Goal: Task Accomplishment & Management: Manage account settings

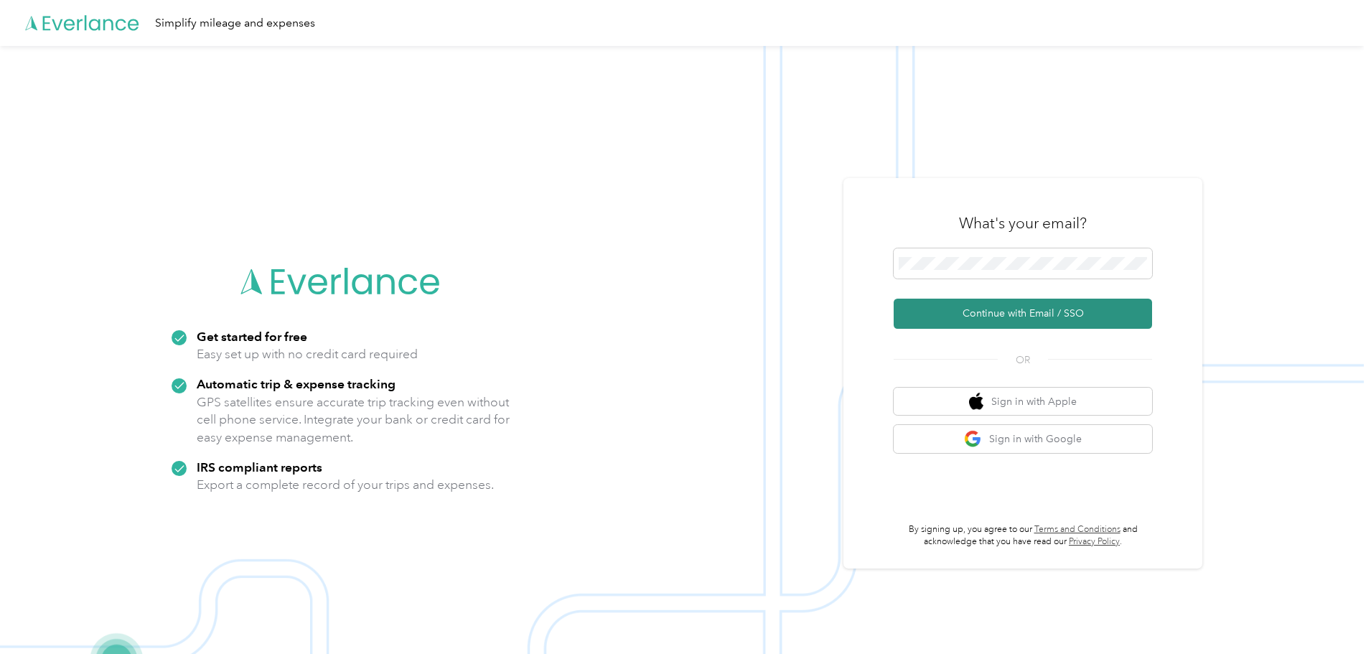
click at [1008, 304] on button "Continue with Email / SSO" at bounding box center [1023, 314] width 258 height 30
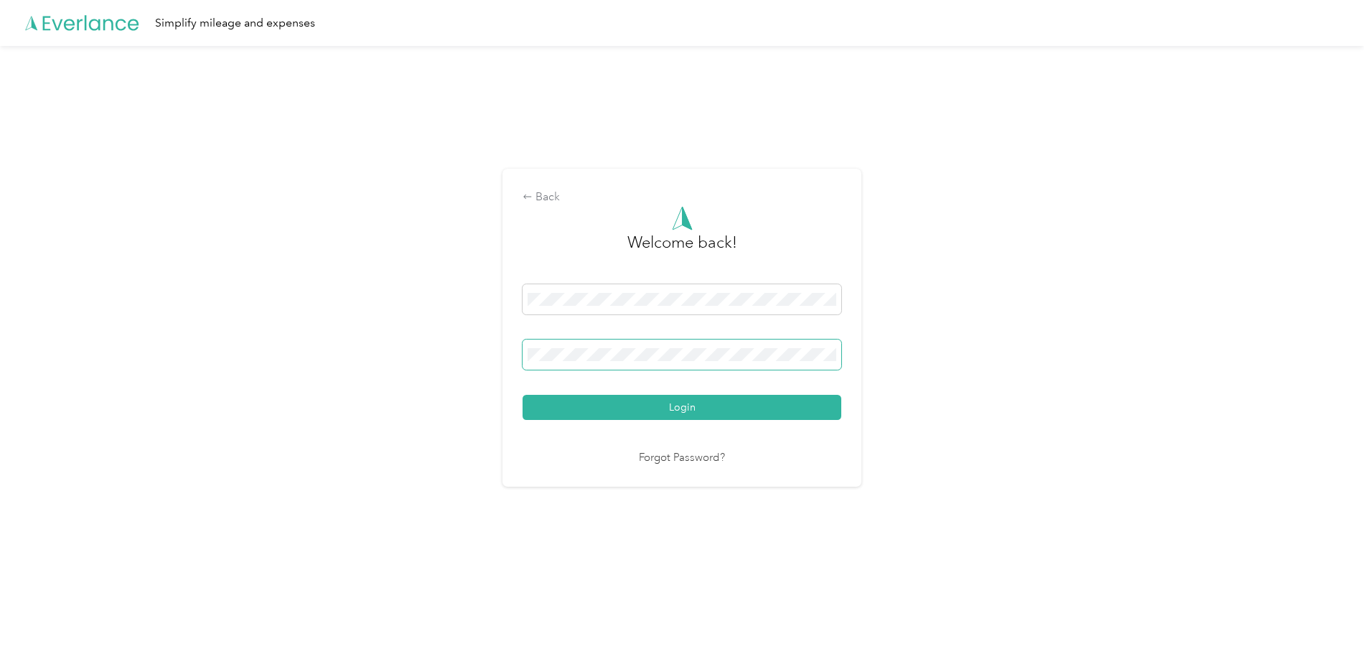
click at [522, 395] on button "Login" at bounding box center [681, 407] width 319 height 25
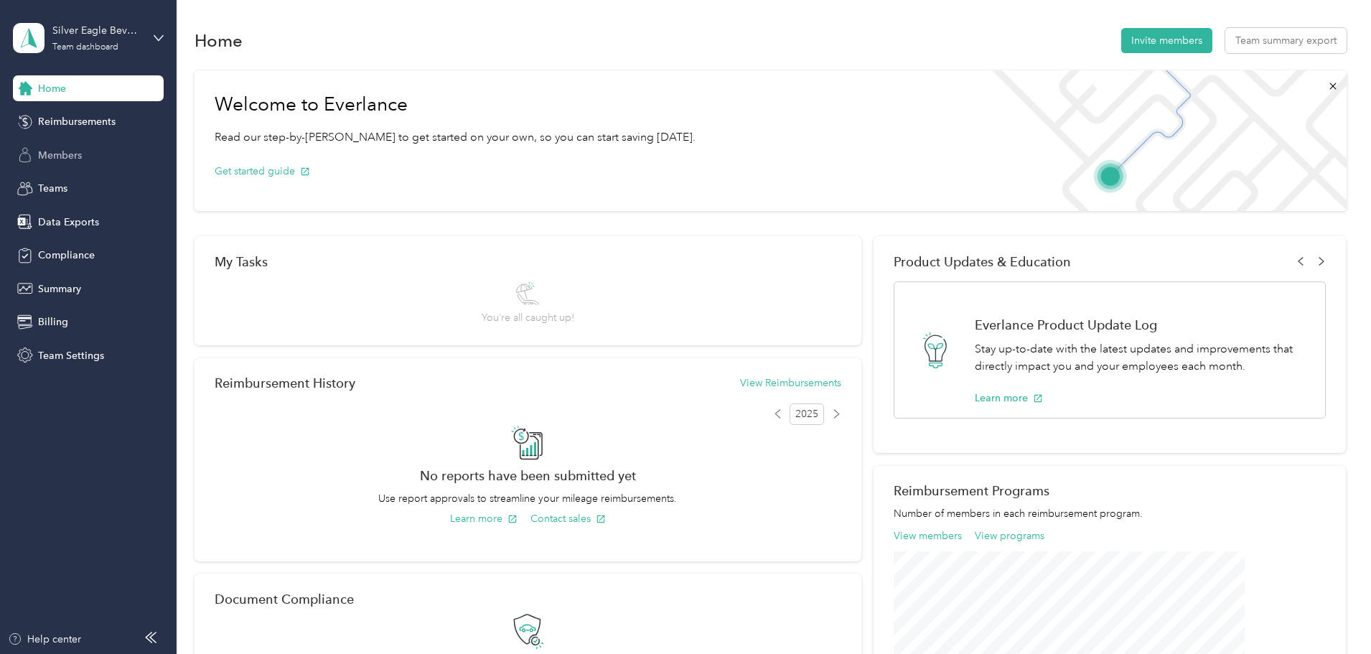
click at [64, 148] on span "Members" at bounding box center [60, 155] width 44 height 15
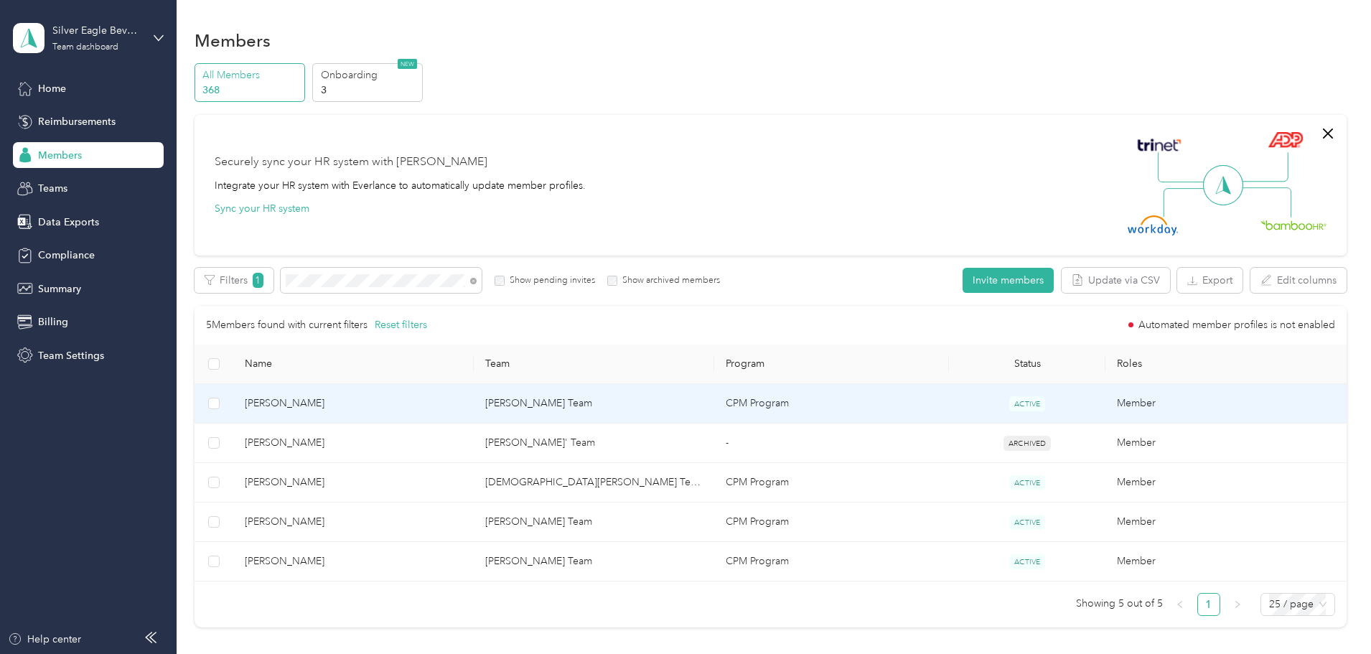
click at [381, 400] on span "[PERSON_NAME]" at bounding box center [353, 403] width 217 height 16
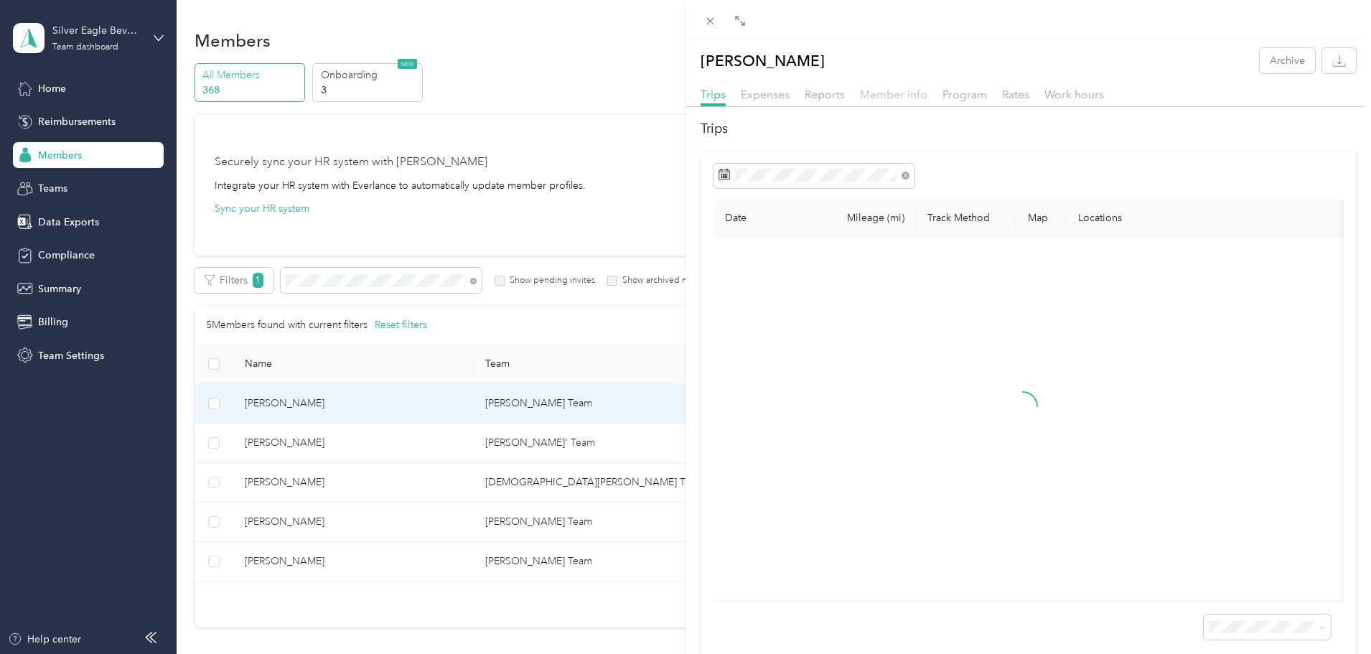
click at [885, 88] on span "Member info" at bounding box center [893, 95] width 67 height 14
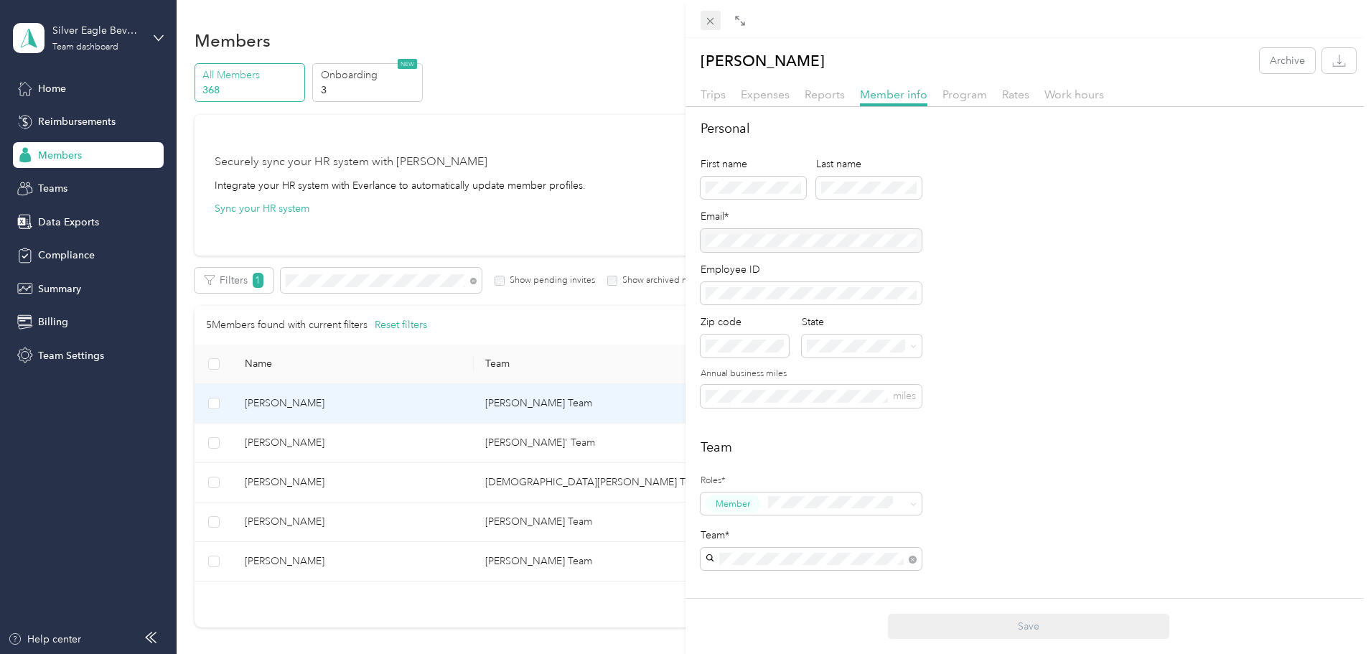
click at [716, 22] on icon at bounding box center [710, 21] width 12 height 12
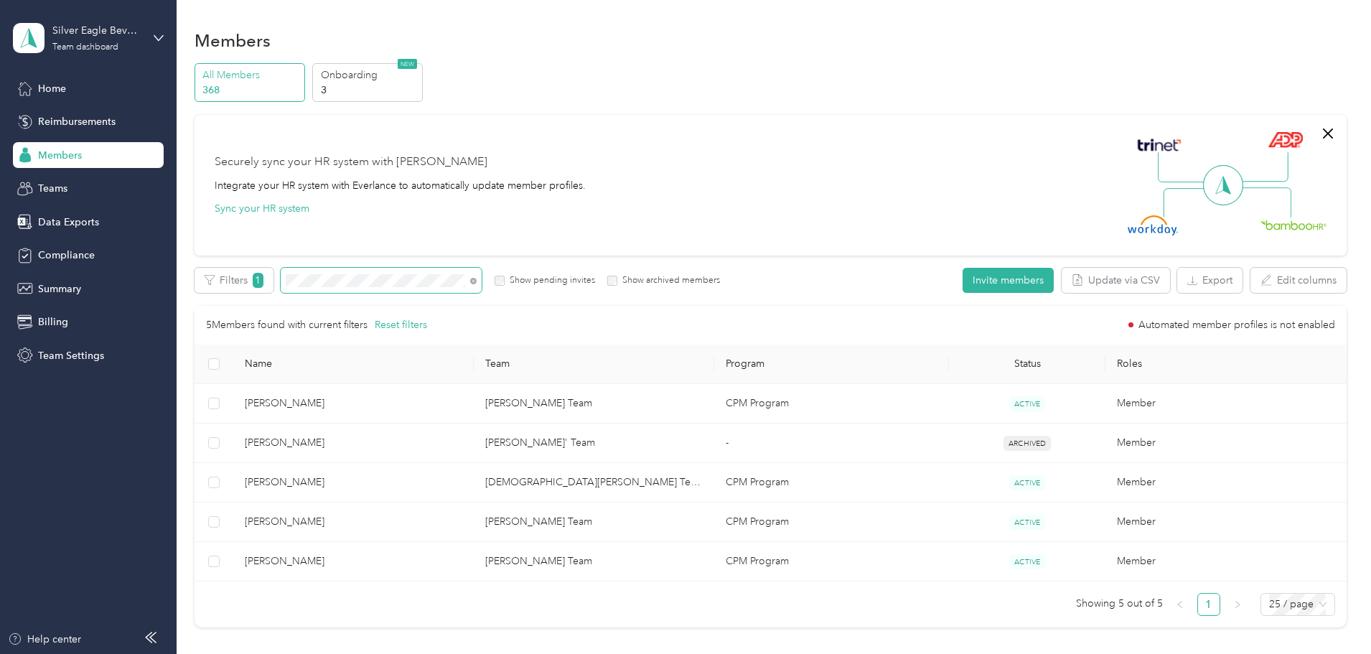
click at [349, 295] on div "Edit role Edit team Edit program Export Selected 0 of 5 members Cancel Filters …" at bounding box center [770, 448] width 1152 height 360
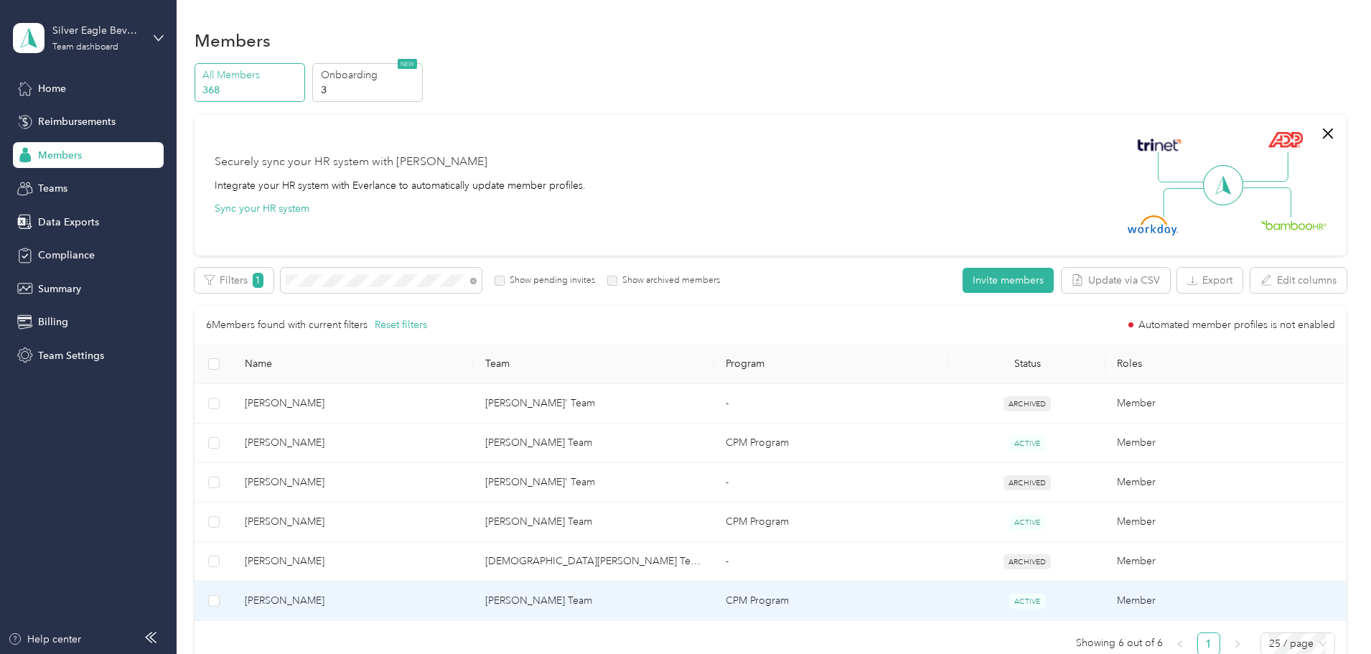
click at [356, 603] on span "[PERSON_NAME]" at bounding box center [353, 601] width 217 height 16
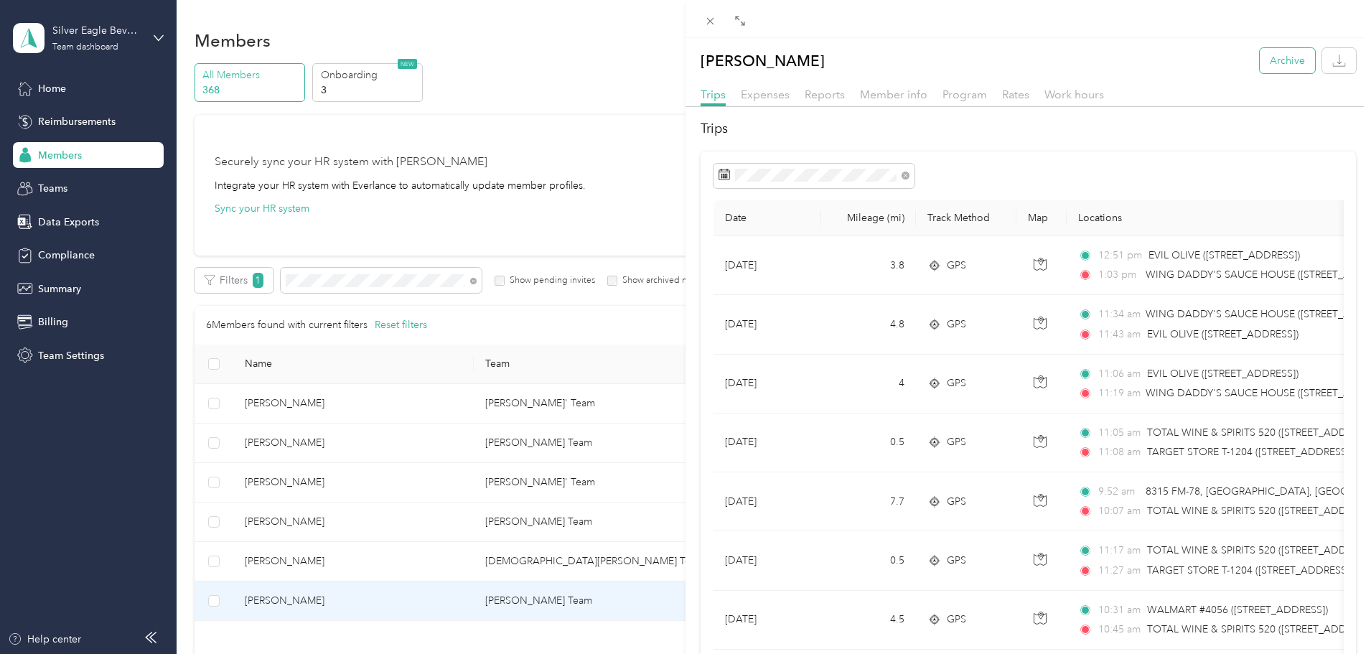
click at [1302, 62] on button "Archive" at bounding box center [1287, 60] width 55 height 25
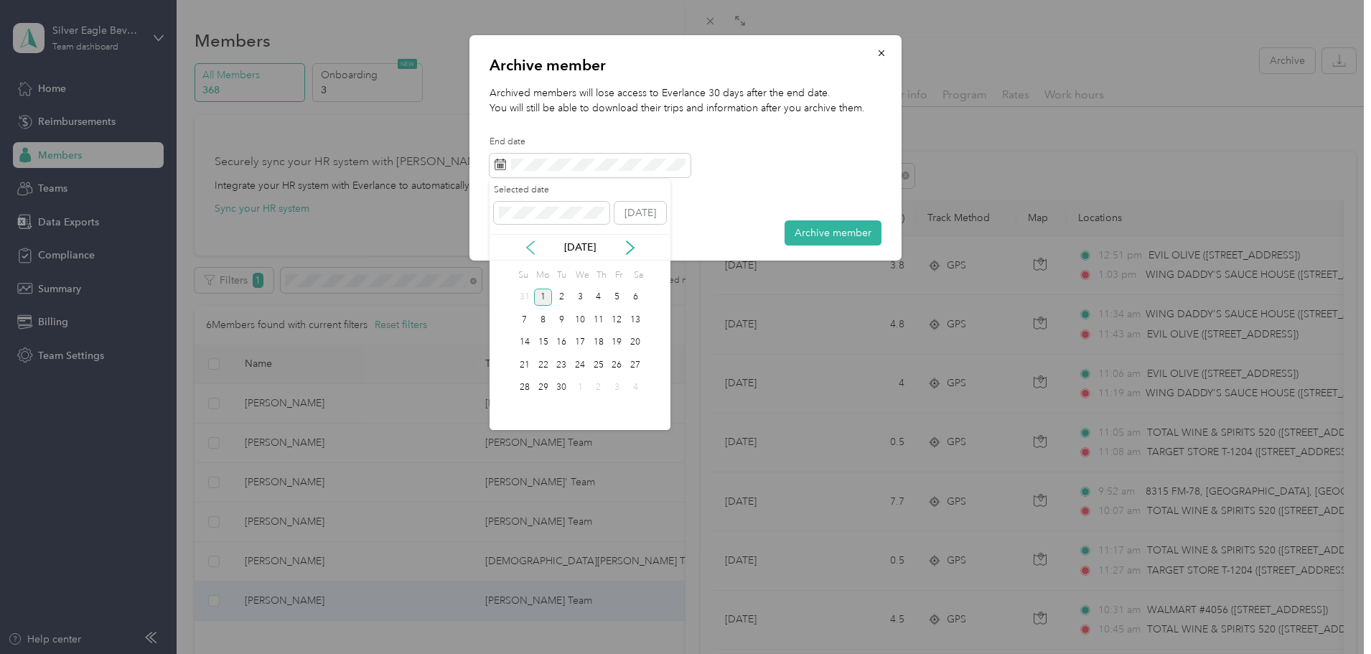
click at [533, 249] on icon at bounding box center [530, 247] width 14 height 14
click at [543, 343] on div "11" at bounding box center [543, 343] width 19 height 18
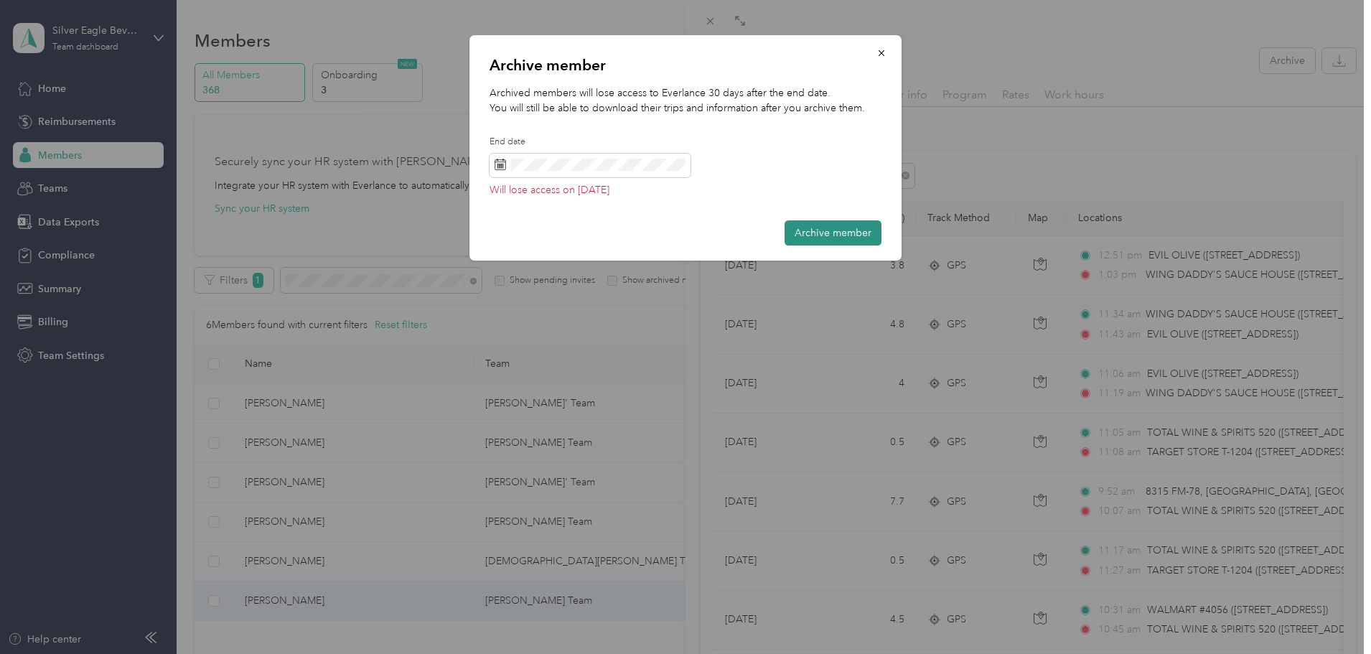
click at [828, 230] on button "Archive member" at bounding box center [832, 232] width 97 height 25
